Goal: Information Seeking & Learning: Find specific fact

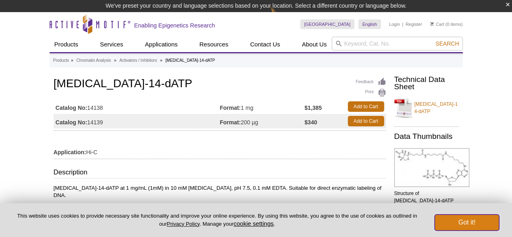
click at [465, 222] on button "Got it!" at bounding box center [467, 222] width 65 height 16
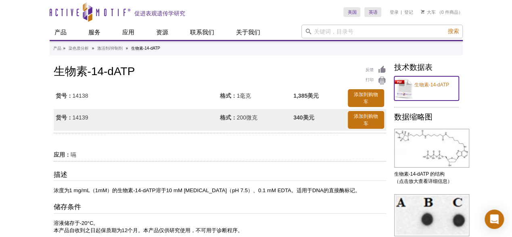
click at [408, 86] on link "生物素-14-dATP" at bounding box center [426, 88] width 65 height 24
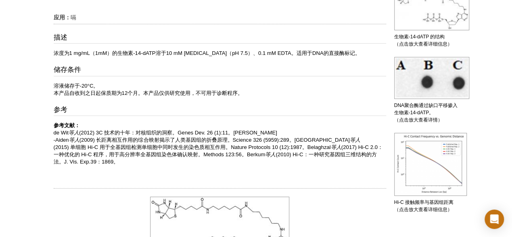
scroll to position [3, 0]
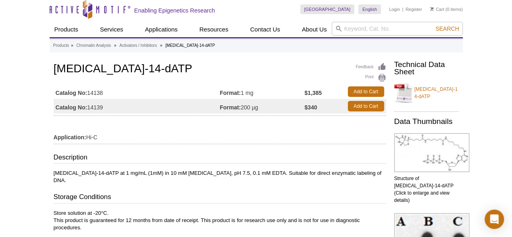
drag, startPoint x: 251, startPoint y: 107, endPoint x: 262, endPoint y: 108, distance: 10.9
click at [262, 109] on td "Format: 200 µg" at bounding box center [262, 106] width 85 height 15
copy td "200 µg"
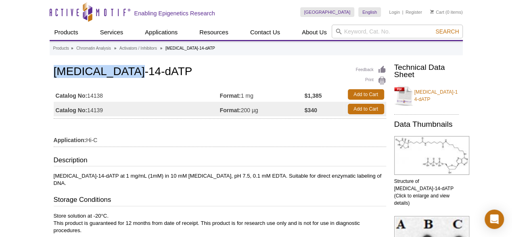
drag, startPoint x: 54, startPoint y: 71, endPoint x: 133, endPoint y: 69, distance: 79.2
click at [133, 69] on h1 "[MEDICAL_DATA]-14-dATP" at bounding box center [220, 72] width 333 height 14
copy h1 "[MEDICAL_DATA]-14-dATP"
click at [265, 70] on h1 "[MEDICAL_DATA]-14-dATP" at bounding box center [220, 72] width 333 height 14
click at [233, 74] on h1 "[MEDICAL_DATA]-14-dATP" at bounding box center [220, 72] width 333 height 14
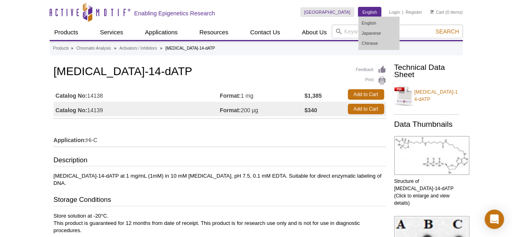
click at [364, 12] on link "English" at bounding box center [370, 12] width 23 height 10
click at [367, 43] on link "Chinese" at bounding box center [379, 43] width 40 height 10
click at [361, 45] on link "Chinese" at bounding box center [379, 43] width 40 height 10
click at [360, 44] on link "Chinese" at bounding box center [379, 43] width 40 height 10
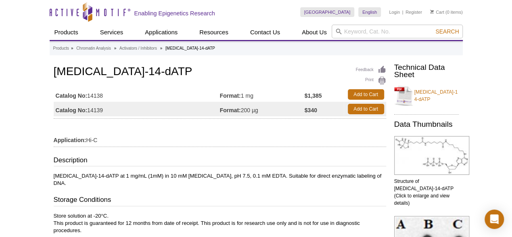
click at [287, 87] on td "Format: 1 mg" at bounding box center [262, 94] width 85 height 15
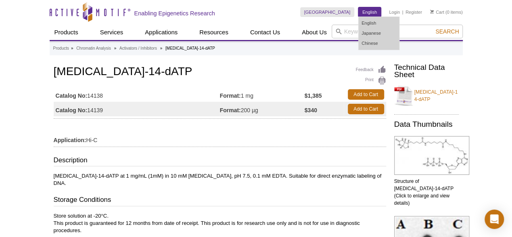
click at [362, 13] on link "English" at bounding box center [370, 12] width 23 height 10
click at [370, 47] on link "Chinese" at bounding box center [379, 43] width 40 height 10
click at [367, 35] on link "Japanese" at bounding box center [379, 33] width 40 height 10
click at [365, 46] on link "Chinese" at bounding box center [379, 43] width 40 height 10
click at [369, 47] on link "Chinese" at bounding box center [379, 43] width 40 height 10
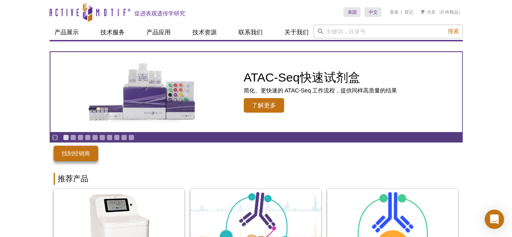
click at [275, 17] on div "跳至内容 Active Motif Logo 促进表观遗传学研究" at bounding box center [197, 12] width 294 height 24
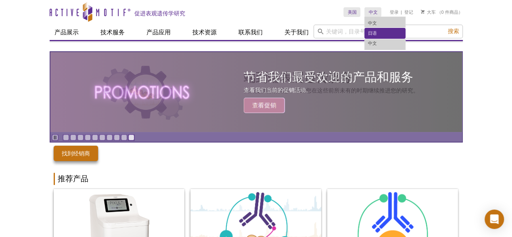
click at [369, 29] on link "日语" at bounding box center [385, 33] width 40 height 10
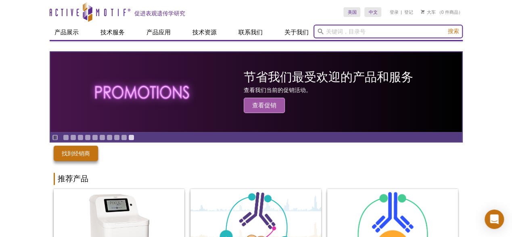
click at [348, 33] on input "search" at bounding box center [388, 32] width 149 height 14
click at [342, 30] on input "search" at bounding box center [388, 32] width 149 height 14
paste input "[MEDICAL_DATA]-14-dATP"
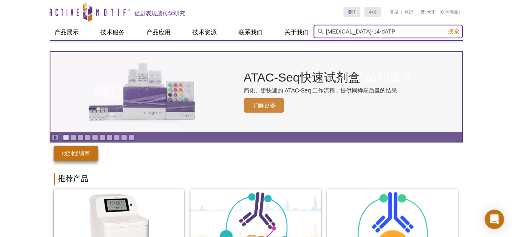
type input "[MEDICAL_DATA]-14-dATP"
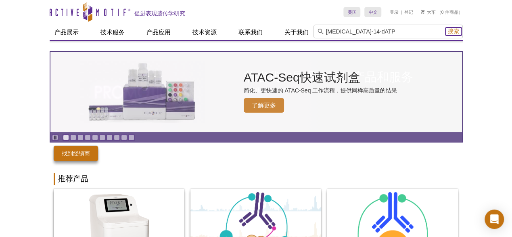
click at [455, 31] on font "搜索" at bounding box center [453, 31] width 11 height 6
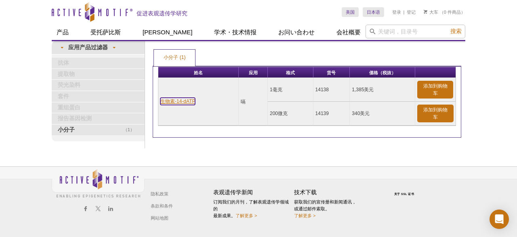
click at [185, 99] on font "生物素-14-dATP" at bounding box center [177, 102] width 35 height 6
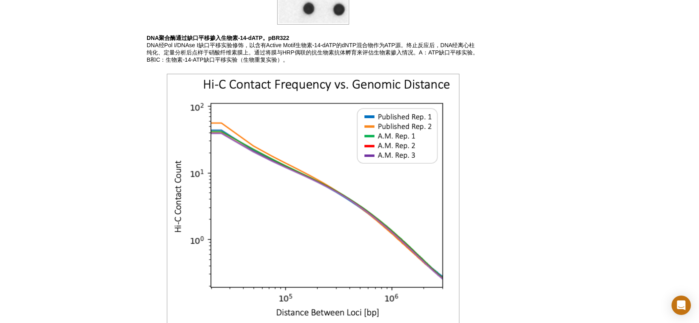
scroll to position [564, 0]
